Goal: Use online tool/utility: Use online tool/utility

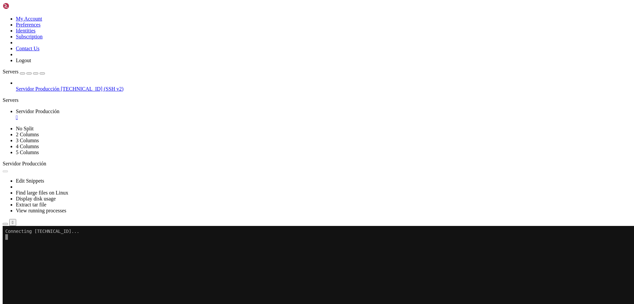
scroll to position [472, 0]
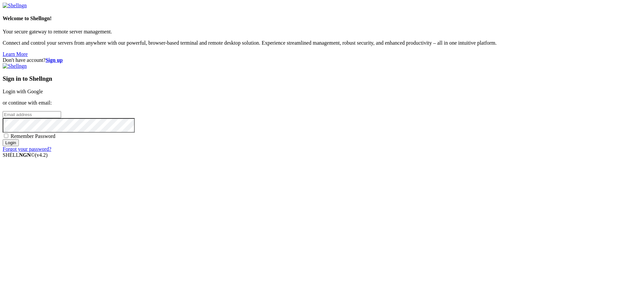
click at [43, 94] on link "Login with Google" at bounding box center [23, 92] width 40 height 6
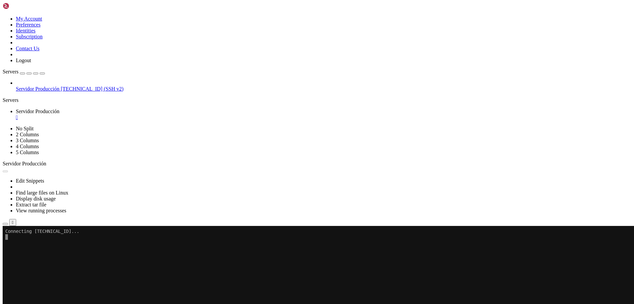
scroll to position [472, 0]
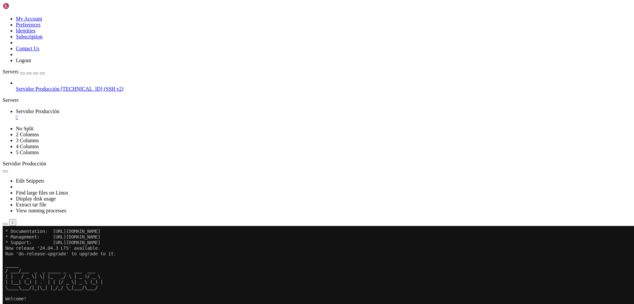
scroll to position [612, 0]
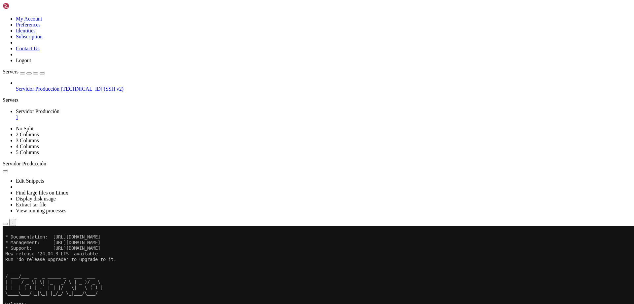
scroll to position [623, 0]
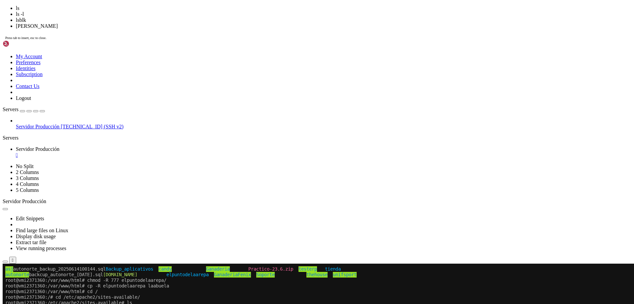
scroll to position [640, 0]
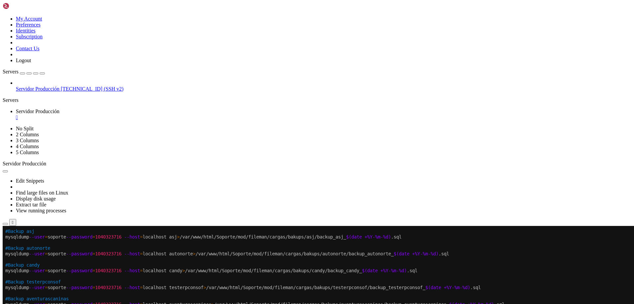
drag, startPoint x: 6, startPoint y: 314, endPoint x: 516, endPoint y: 330, distance: 510.9
drag, startPoint x: 518, startPoint y: 325, endPoint x: 208, endPoint y: 349, distance: 310.1
drag, startPoint x: 184, startPoint y: 359, endPoint x: 34, endPoint y: 393, distance: 153.1
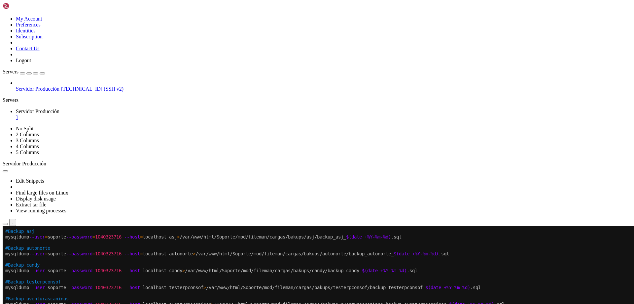
drag, startPoint x: 278, startPoint y: 307, endPoint x: 253, endPoint y: 324, distance: 30.0
drag, startPoint x: 294, startPoint y: 329, endPoint x: 260, endPoint y: 349, distance: 40.1
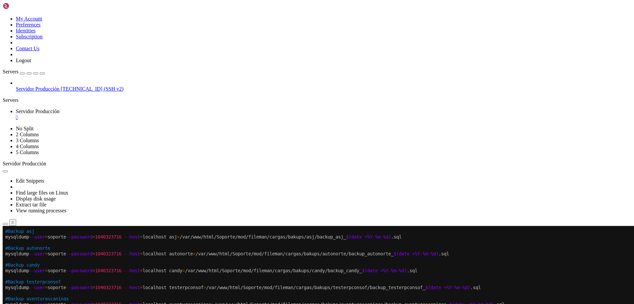
drag, startPoint x: 360, startPoint y: 335, endPoint x: 287, endPoint y: 333, distance: 73.7
drag, startPoint x: 300, startPoint y: 354, endPoint x: 208, endPoint y: 351, distance: 91.5
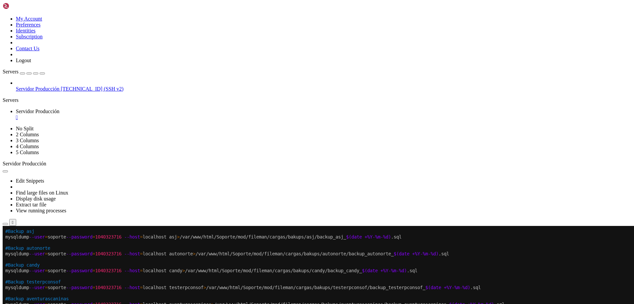
drag, startPoint x: 414, startPoint y: 343, endPoint x: 370, endPoint y: 342, distance: 43.6
drag, startPoint x: 404, startPoint y: 344, endPoint x: 438, endPoint y: 345, distance: 33.7
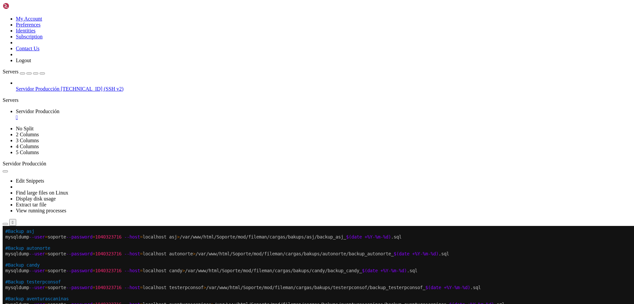
drag, startPoint x: 209, startPoint y: 346, endPoint x: 195, endPoint y: 360, distance: 19.6
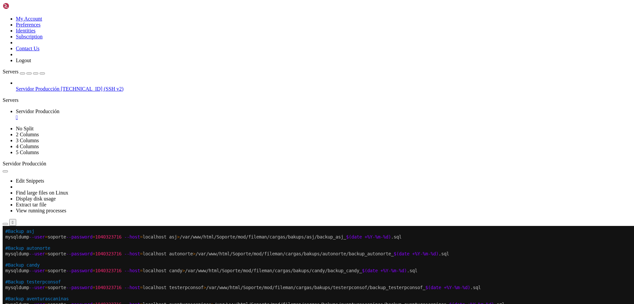
drag, startPoint x: 233, startPoint y: 356, endPoint x: 208, endPoint y: 363, distance: 25.6
drag, startPoint x: 278, startPoint y: 356, endPoint x: 215, endPoint y: 347, distance: 63.3
drag, startPoint x: 264, startPoint y: 333, endPoint x: 210, endPoint y: 319, distance: 55.1
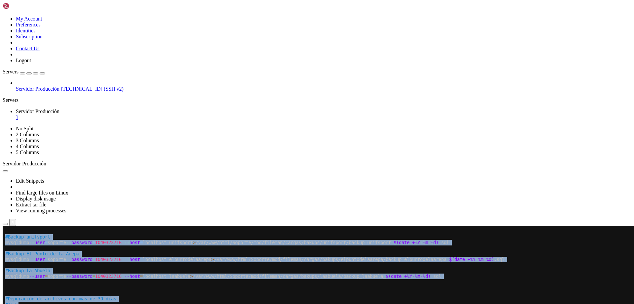
drag, startPoint x: 458, startPoint y: 395, endPoint x: 4, endPoint y: 371, distance: 454.8
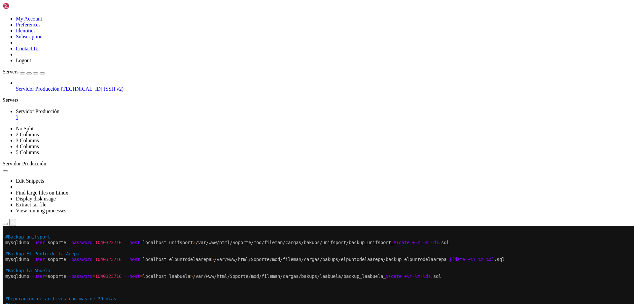
drag, startPoint x: 437, startPoint y: 391, endPoint x: 5, endPoint y: 373, distance: 431.7
drag, startPoint x: 21, startPoint y: 375, endPoint x: 77, endPoint y: 421, distance: 72.3
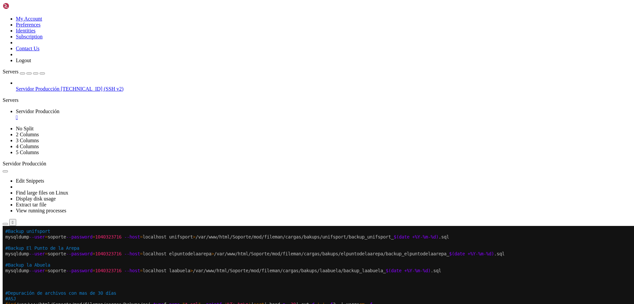
click at [399, 253] on x-row "mysqldump --user = soporte --password = [SECURITY_DATA] --host = localhost elpu…" at bounding box center [278, 254] width 546 height 6
click at [414, 254] on x-row "mysqldump --user = soporte --password = [SECURITY_DATA] --host = localhost elpu…" at bounding box center [278, 254] width 546 height 6
drag, startPoint x: 415, startPoint y: 252, endPoint x: 371, endPoint y: 253, distance: 43.9
click at [371, 253] on x-row "mysqldump --user = soporte --password = [SECURITY_DATA] --host = localhost elpu…" at bounding box center [278, 254] width 546 height 6
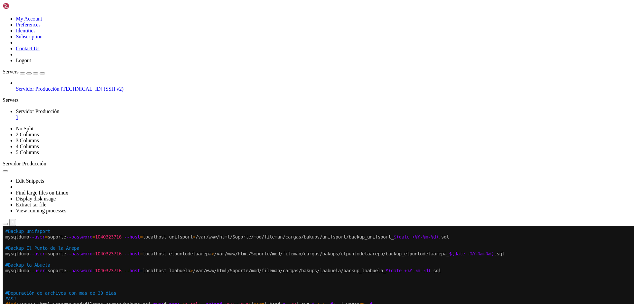
drag, startPoint x: 376, startPoint y: 257, endPoint x: 275, endPoint y: 340, distance: 129.7
drag, startPoint x: 370, startPoint y: 271, endPoint x: 349, endPoint y: 269, distance: 20.8
click at [349, 269] on x-row "mysqldump --user = soporte --pas sword = 1040323716 --host = localhost laabuela…" at bounding box center [278, 271] width 546 height 6
drag, startPoint x: 353, startPoint y: 269, endPoint x: 277, endPoint y: 364, distance: 121.5
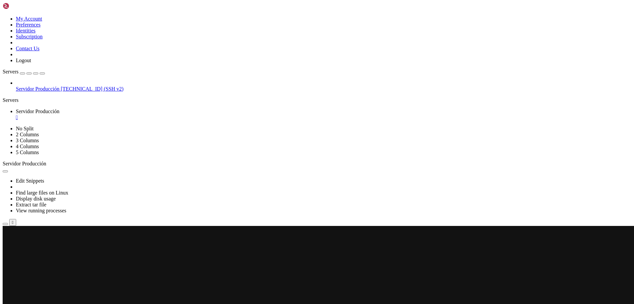
scroll to position [657, 0]
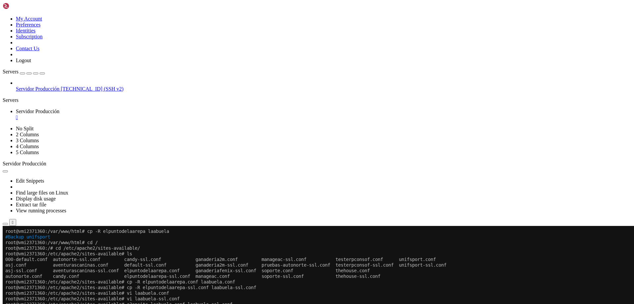
scroll to position [674, 0]
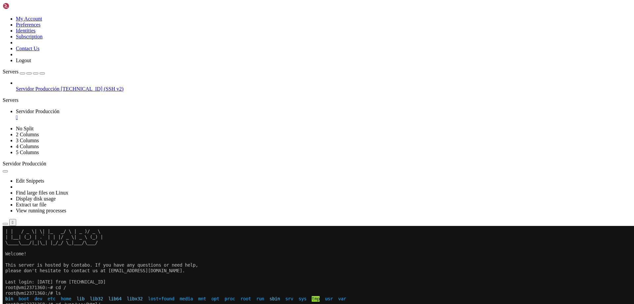
scroll to position [509, 0]
